Goal: Navigation & Orientation: Find specific page/section

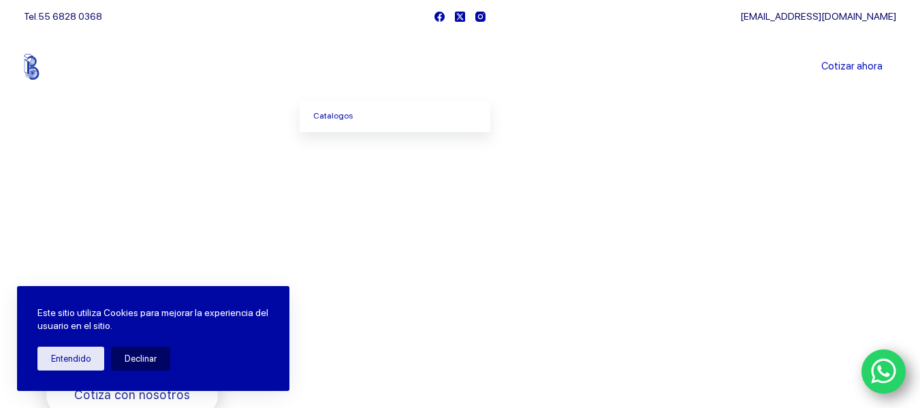
click at [374, 66] on icon "Menu Principal" at bounding box center [370, 66] width 5 height 5
click at [374, 67] on icon "Menu Principal" at bounding box center [370, 66] width 5 height 3
click at [349, 119] on link "Catalogos" at bounding box center [395, 116] width 191 height 31
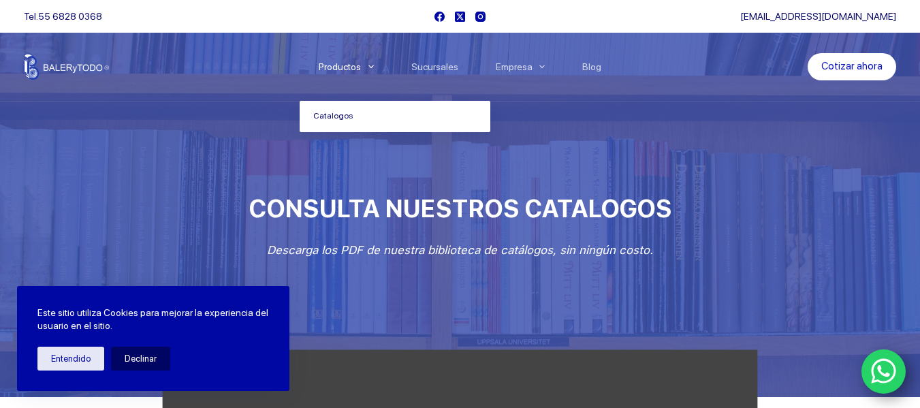
click at [343, 118] on link "Catalogos" at bounding box center [395, 116] width 191 height 31
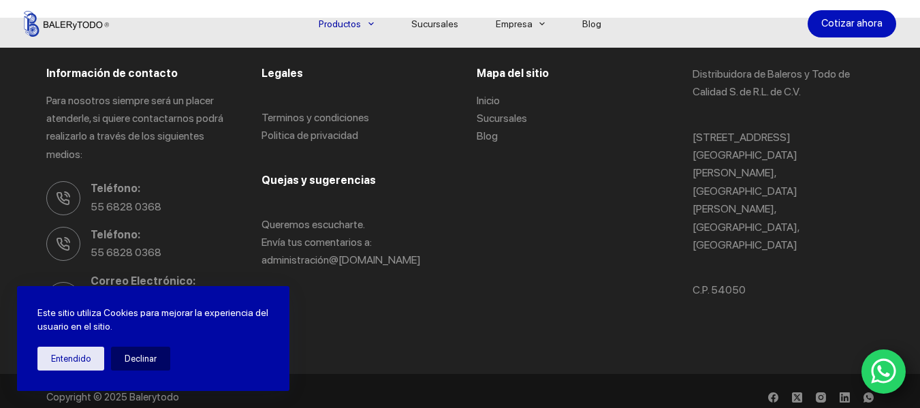
scroll to position [1076, 0]
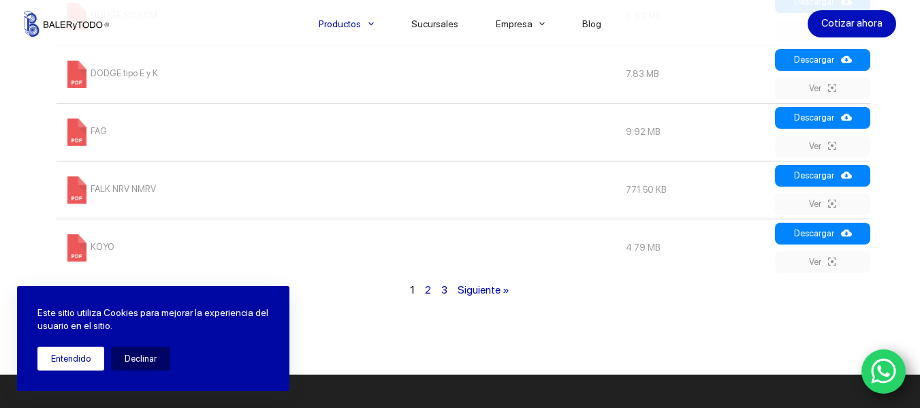
click at [71, 357] on button "Entendido" at bounding box center [70, 358] width 67 height 24
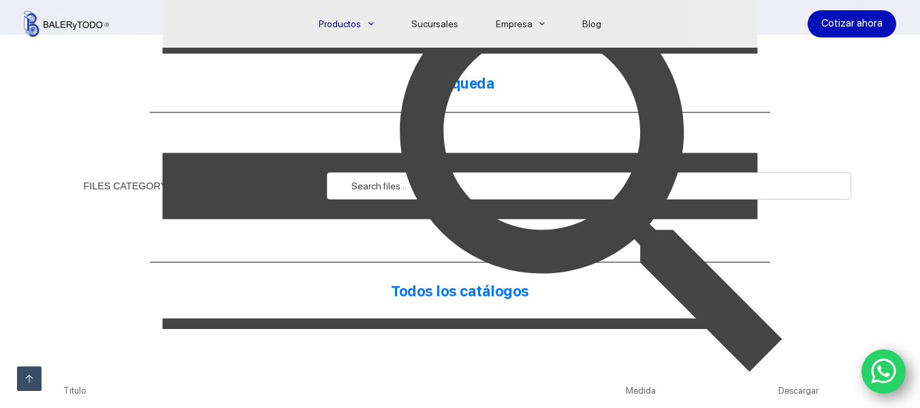
scroll to position [366, 0]
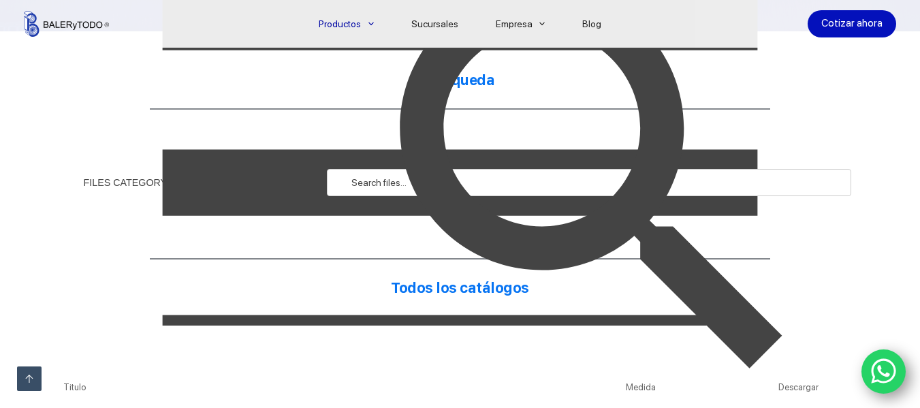
click at [395, 178] on img at bounding box center [595, 182] width 523 height 523
click at [504, 187] on img at bounding box center [595, 182] width 523 height 523
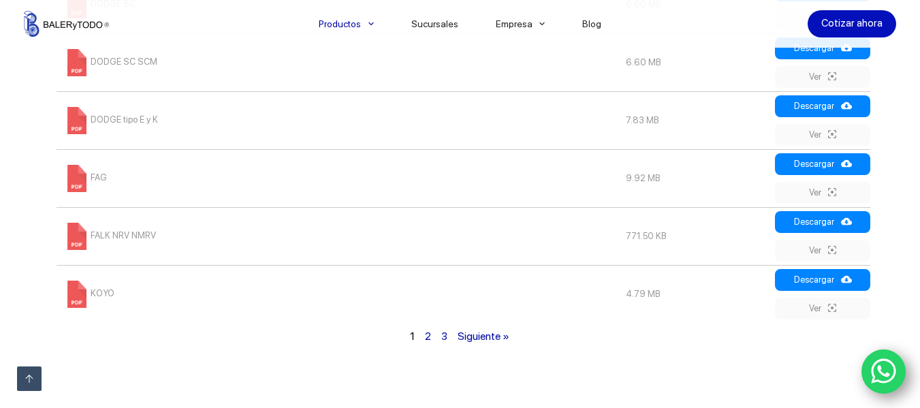
scroll to position [1039, 0]
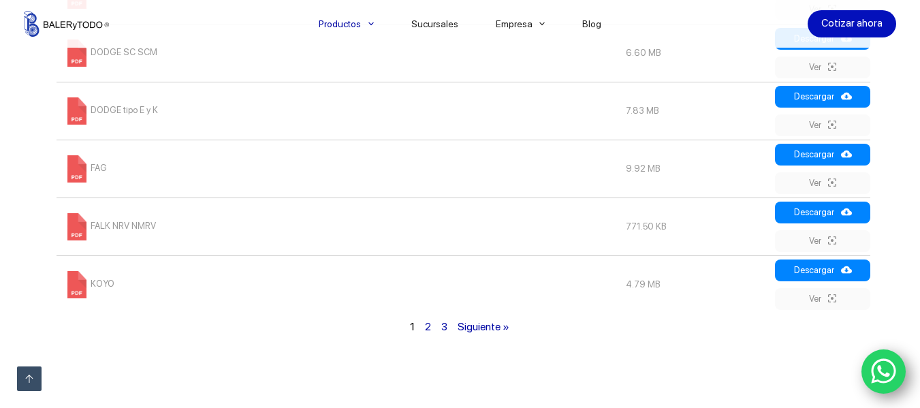
click at [429, 333] on link "2" at bounding box center [428, 326] width 6 height 13
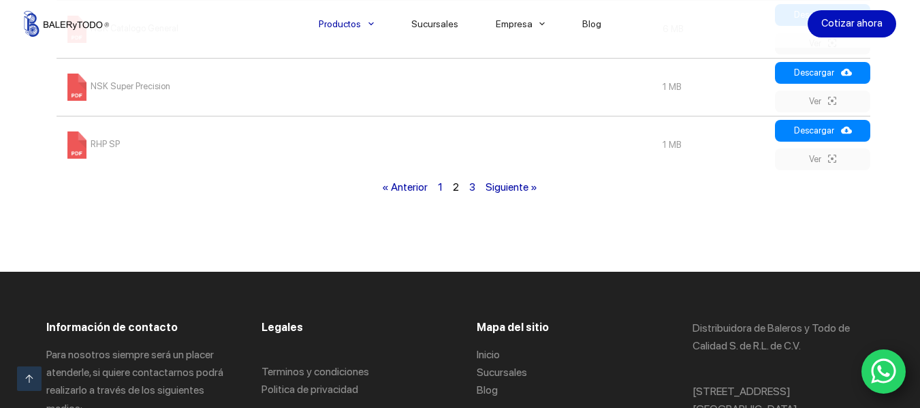
scroll to position [1224, 0]
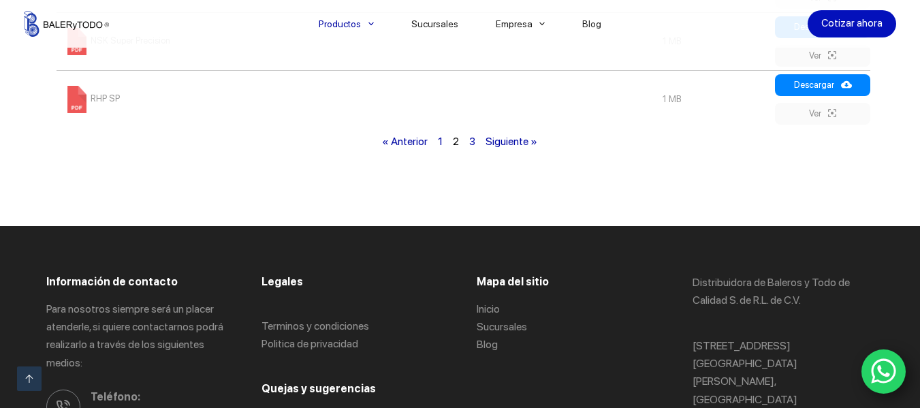
click at [474, 144] on link "3" at bounding box center [472, 141] width 6 height 13
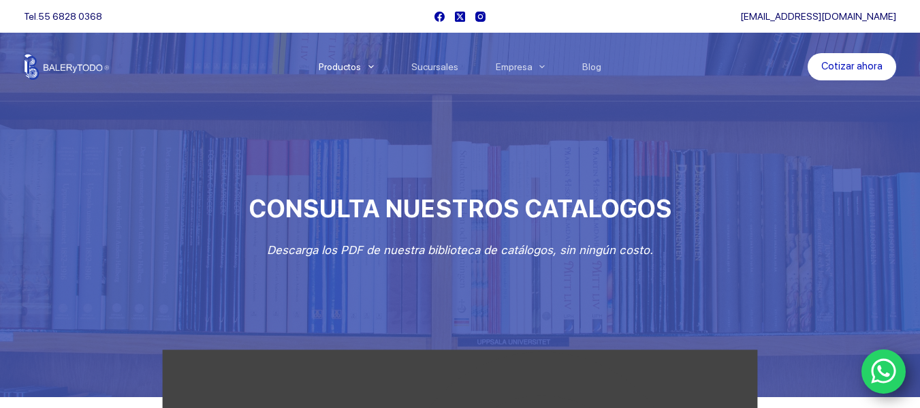
scroll to position [357, 0]
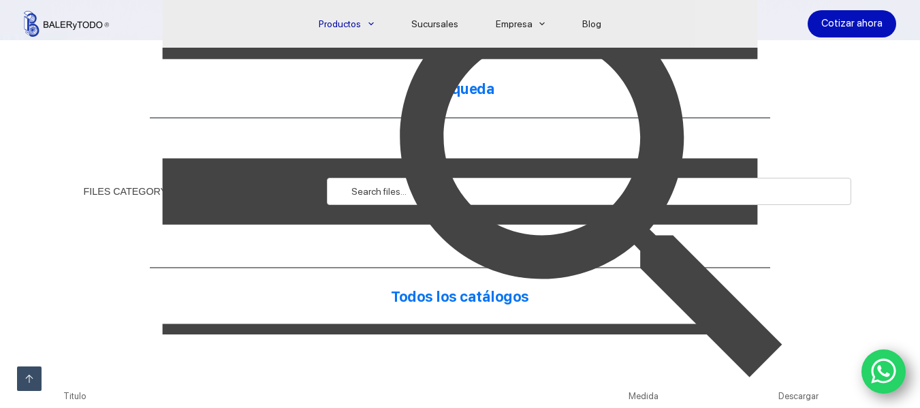
click at [374, 184] on img at bounding box center [595, 191] width 523 height 523
click at [379, 190] on img at bounding box center [595, 191] width 523 height 523
click at [344, 201] on img at bounding box center [595, 191] width 523 height 523
click at [424, 265] on img at bounding box center [595, 191] width 523 height 523
click at [417, 254] on img at bounding box center [595, 191] width 523 height 523
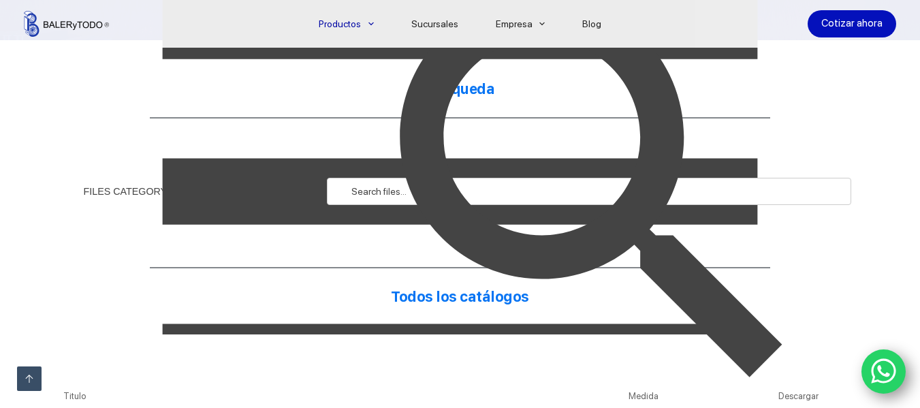
click at [440, 308] on img at bounding box center [595, 191] width 523 height 523
click at [450, 291] on img at bounding box center [595, 191] width 523 height 523
click at [491, 189] on img at bounding box center [595, 191] width 523 height 523
click at [539, 189] on img at bounding box center [595, 191] width 523 height 523
click at [625, 139] on img at bounding box center [595, 191] width 523 height 523
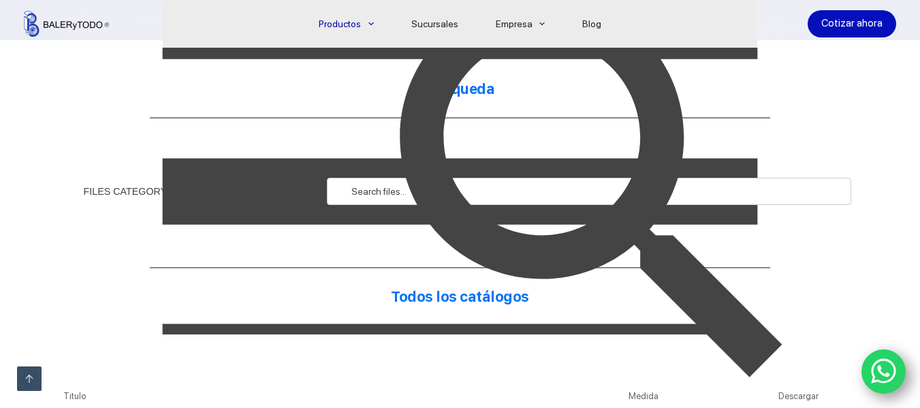
drag, startPoint x: 641, startPoint y: 183, endPoint x: 647, endPoint y: 240, distance: 57.6
click at [641, 184] on img at bounding box center [595, 191] width 523 height 523
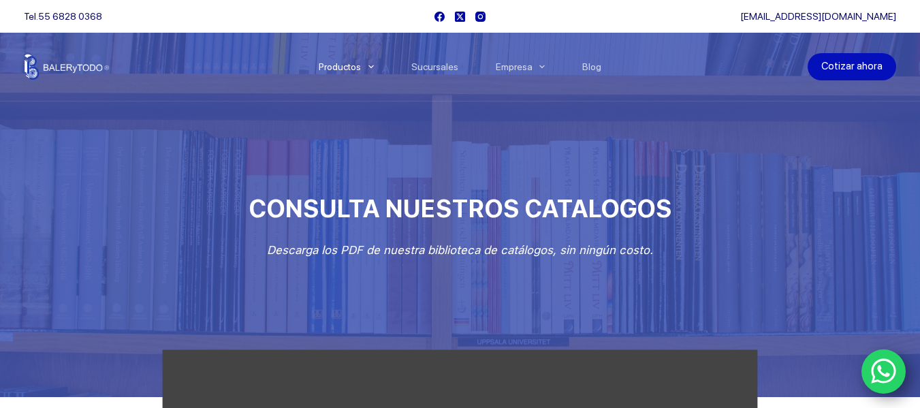
click at [844, 63] on link "Cotizar ahora" at bounding box center [851, 66] width 88 height 27
